Goal: Task Accomplishment & Management: Manage account settings

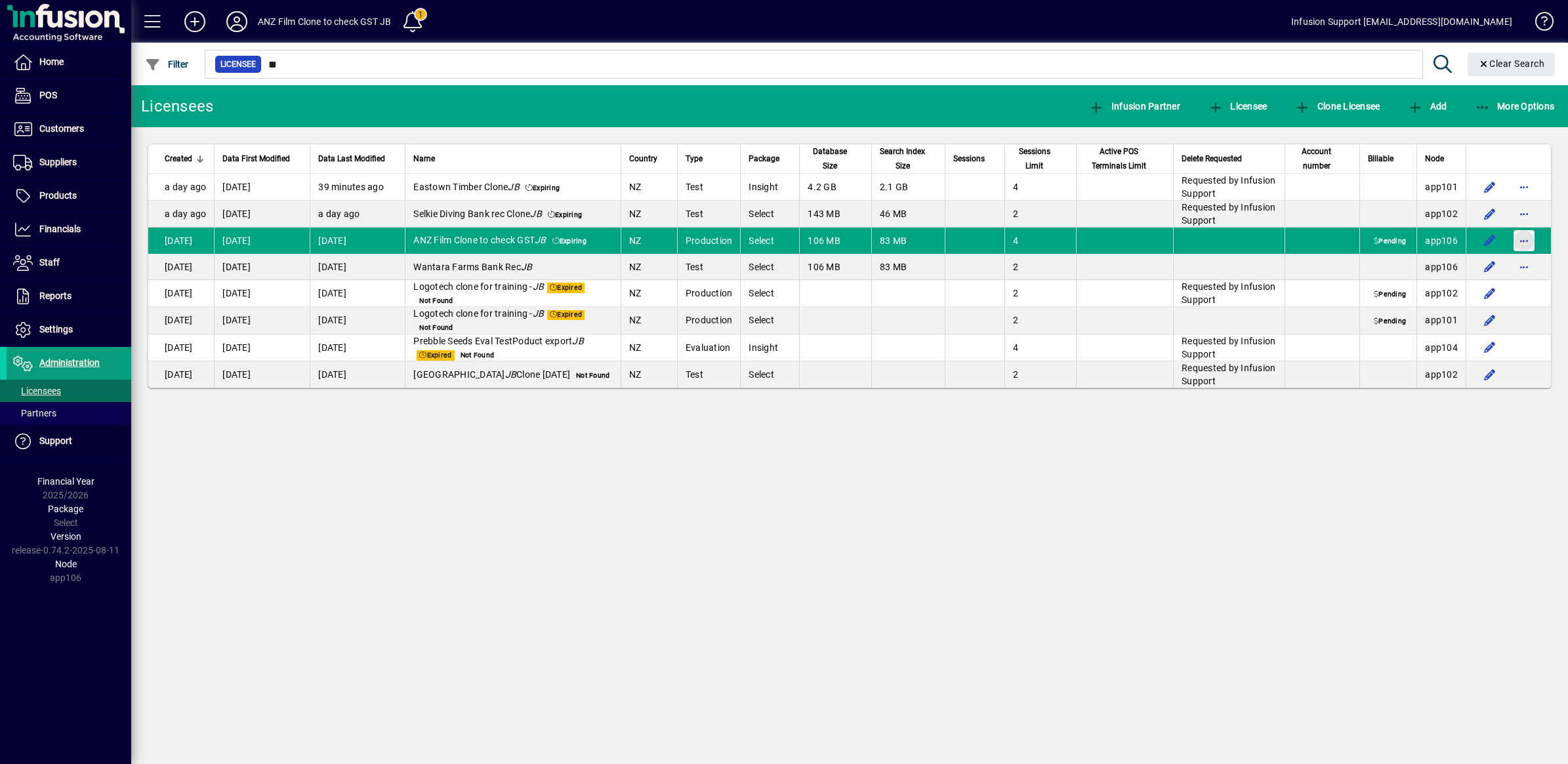
drag, startPoint x: 0, startPoint y: 0, endPoint x: 1520, endPoint y: 244, distance: 1539.5
click at [1520, 244] on span "button" at bounding box center [1524, 241] width 32 height 32
click at [1480, 270] on span "Request licensee be deleted" at bounding box center [1455, 269] width 136 height 16
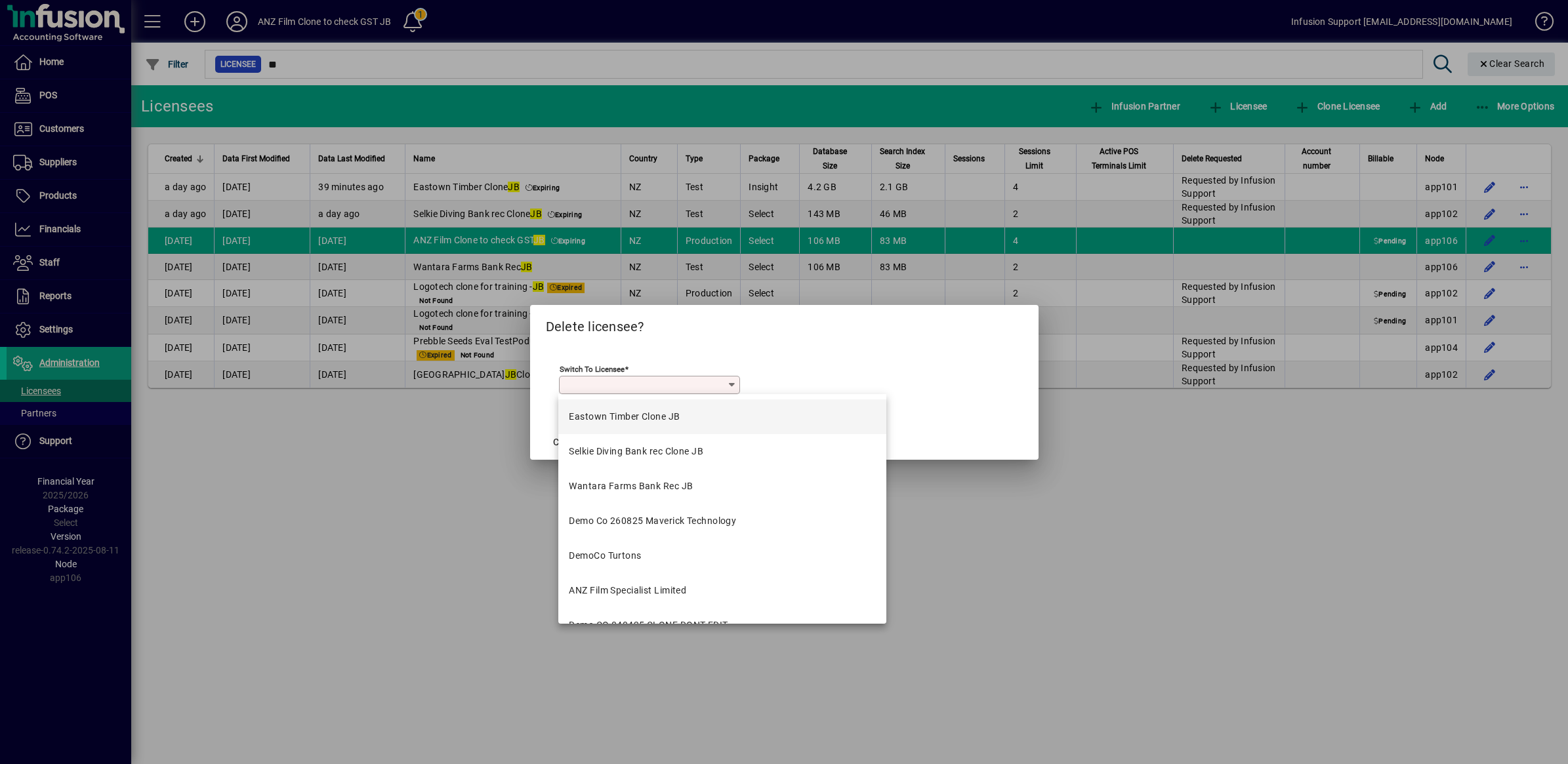
click at [620, 383] on input "Switch to licensee" at bounding box center [645, 384] width 165 height 11
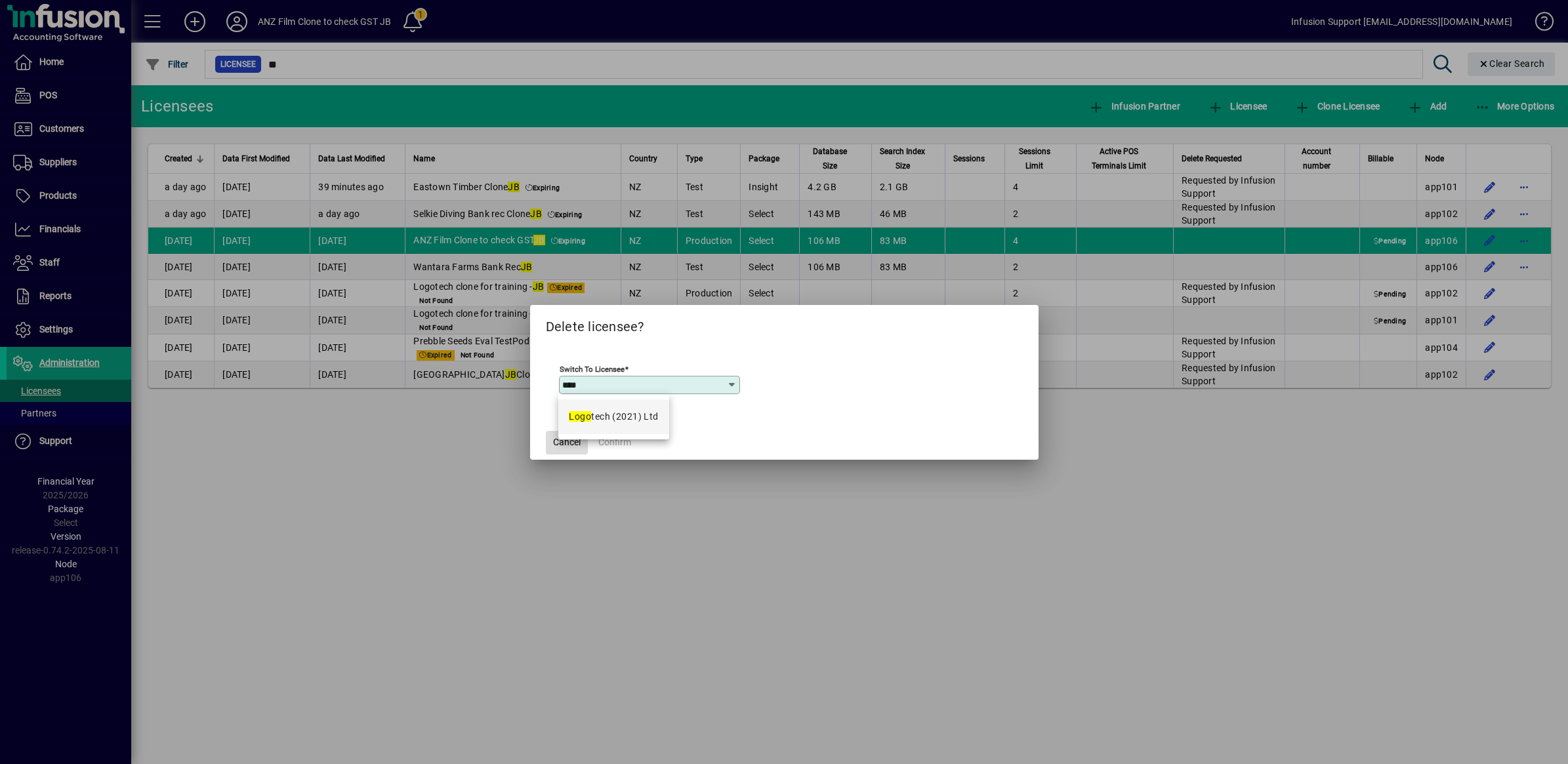
click at [560, 450] on span "button" at bounding box center [566, 443] width 42 height 32
type input "**********"
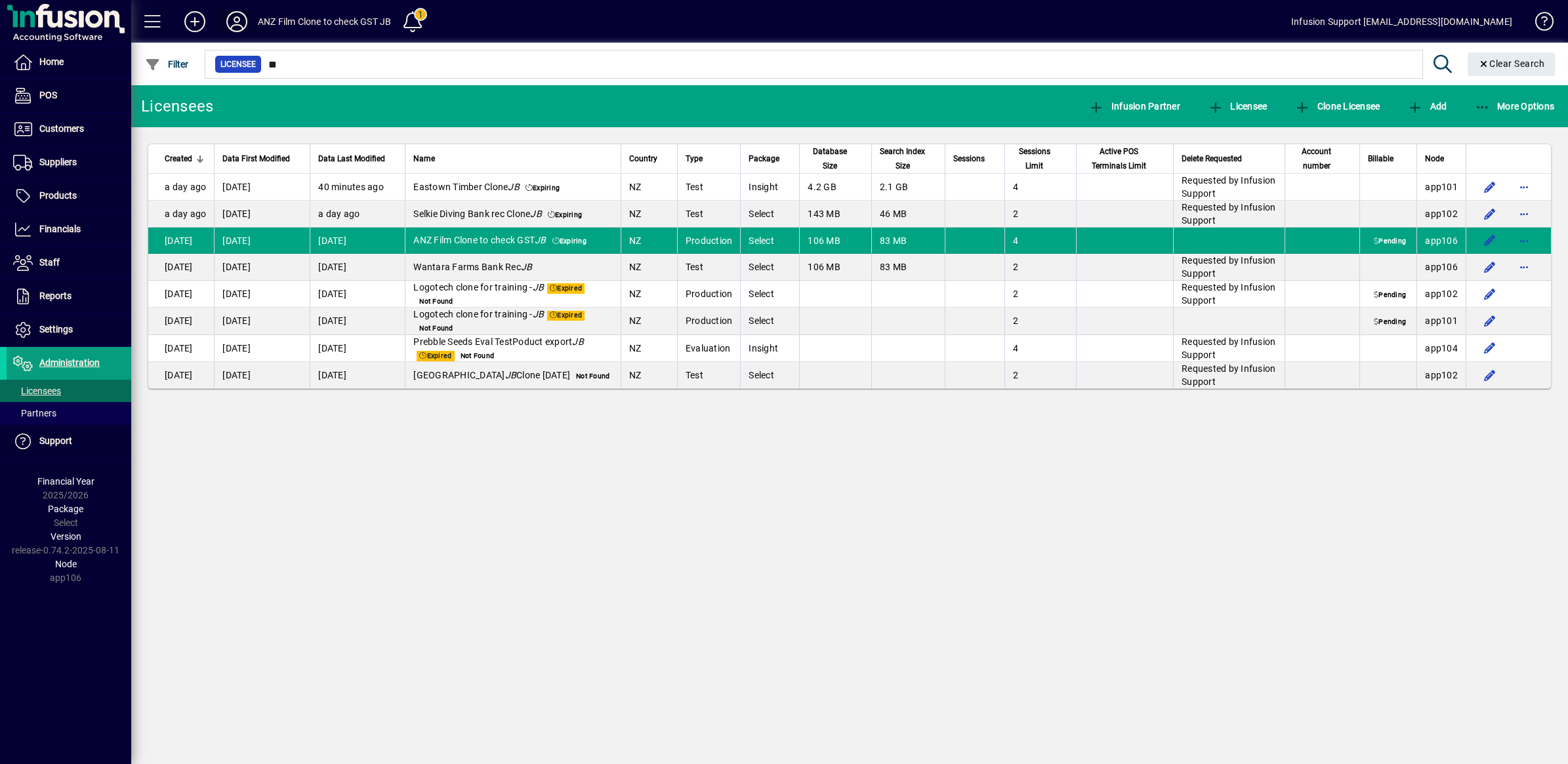
click at [237, 28] on icon at bounding box center [236, 21] width 27 height 21
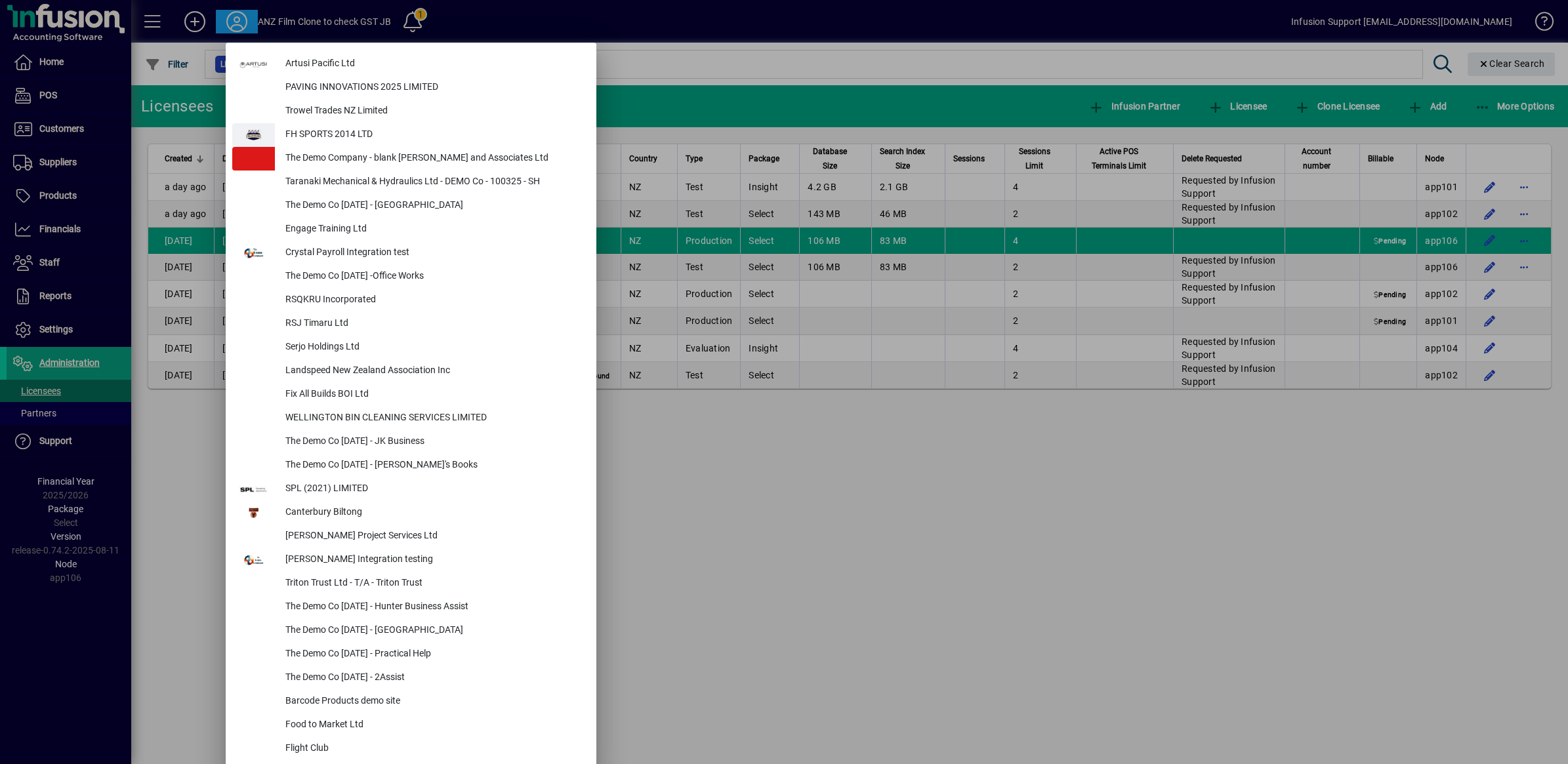
scroll to position [5531, 0]
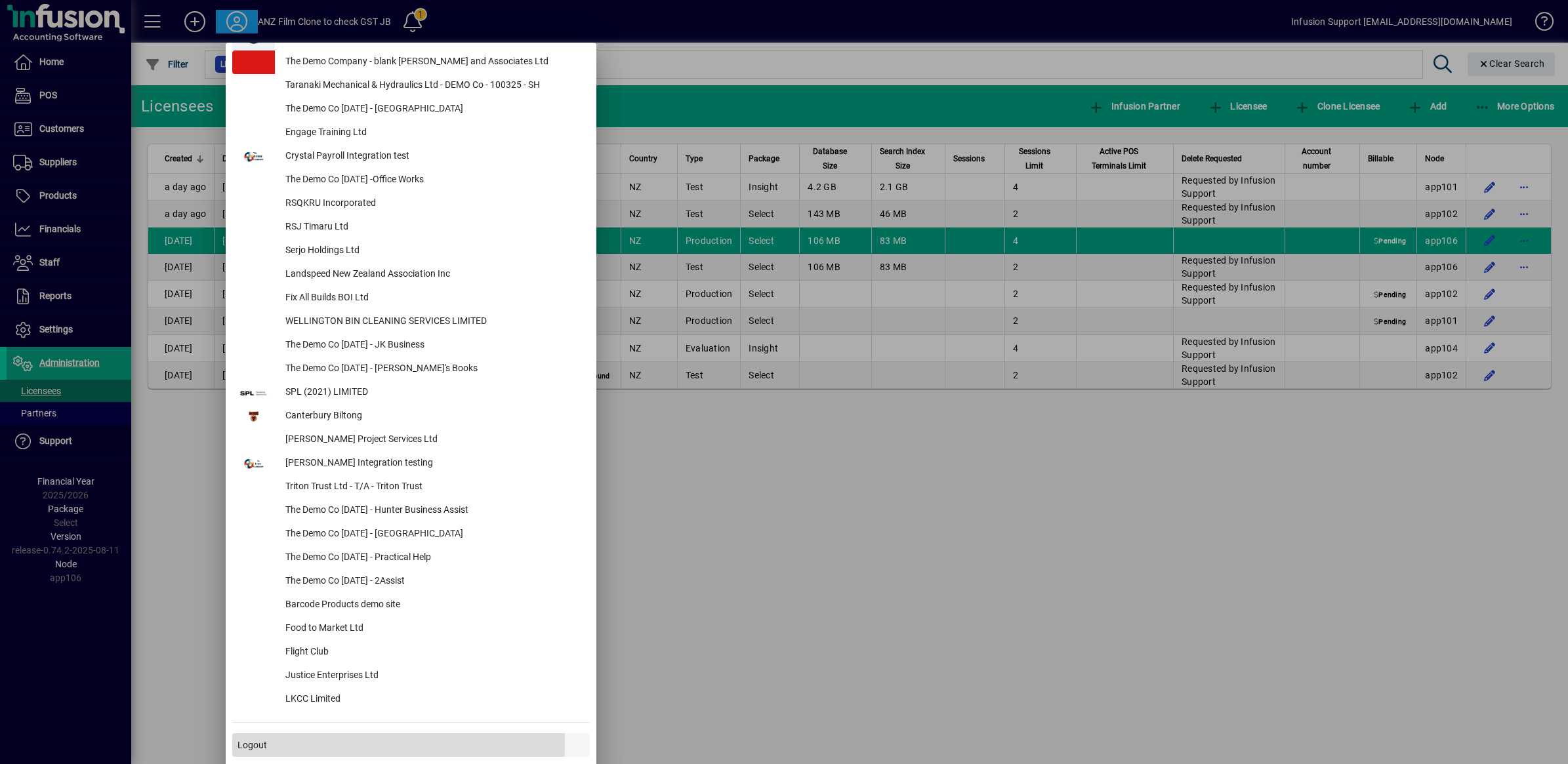
click at [262, 742] on span "Logout" at bounding box center [252, 745] width 30 height 14
